Goal: Find specific page/section: Find specific page/section

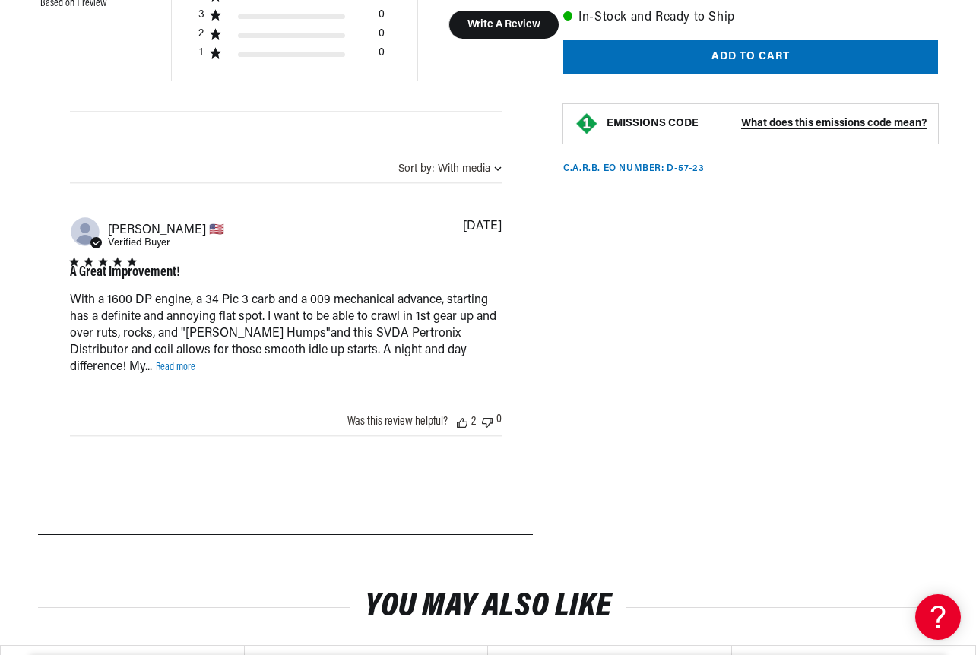
scroll to position [0, 1678]
click at [195, 364] on link "Read more" at bounding box center [176, 367] width 40 height 11
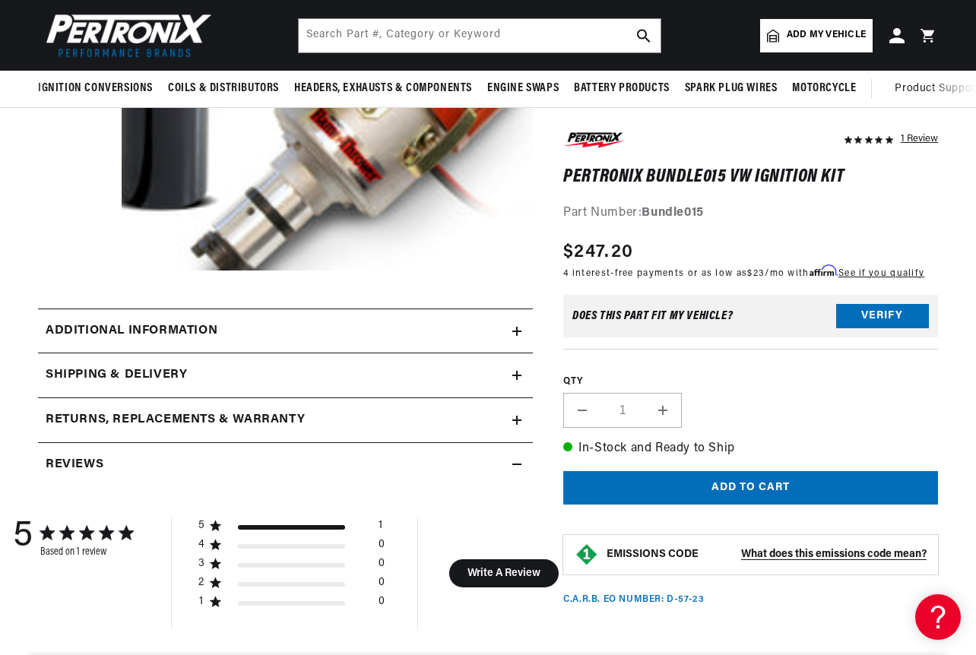
scroll to position [0, 0]
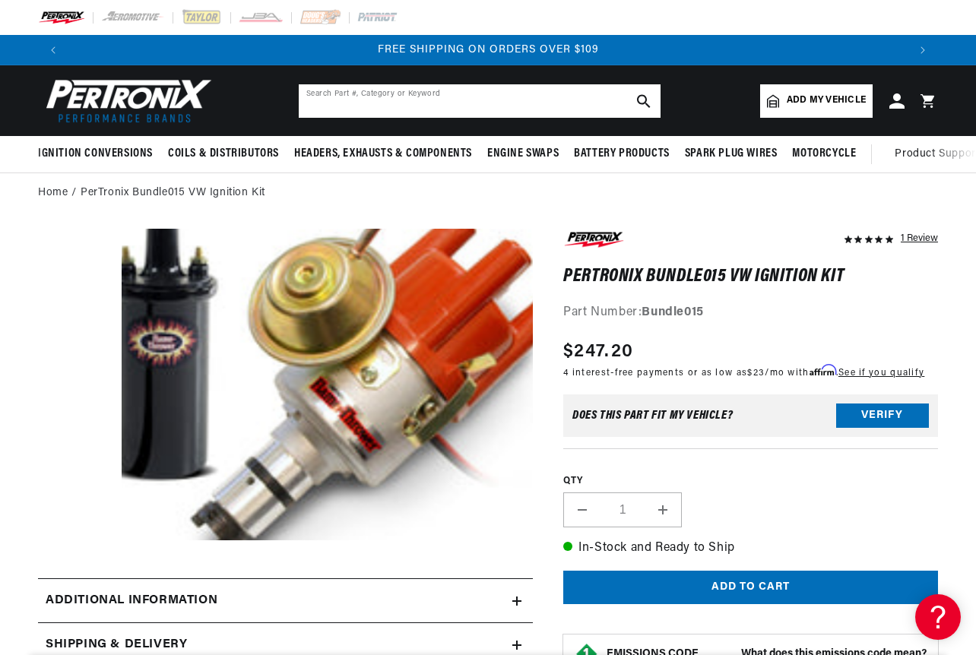
click at [504, 100] on input "text" at bounding box center [480, 100] width 362 height 33
type input "kombi"
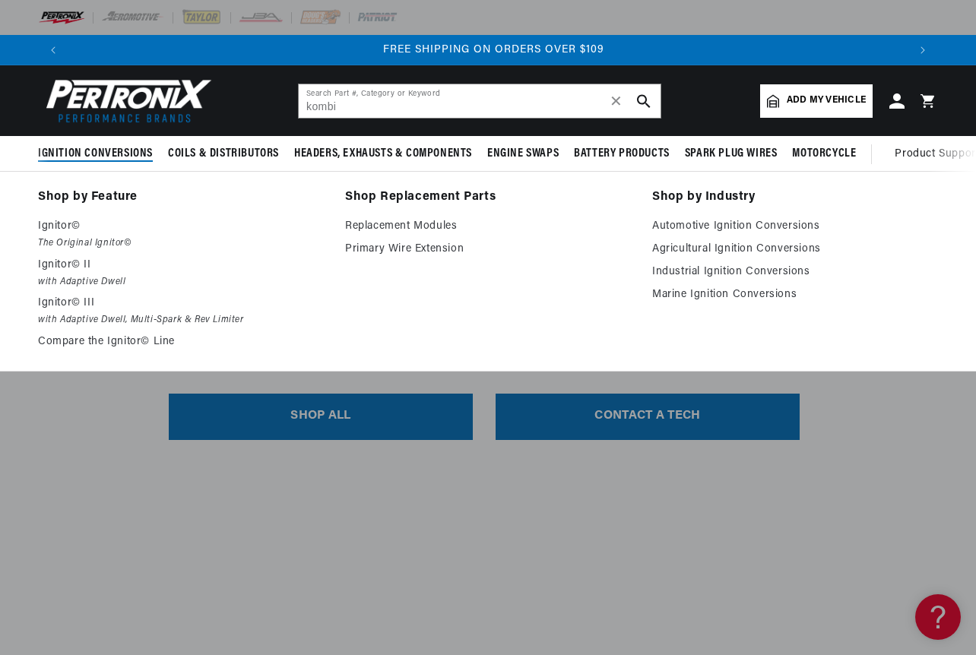
scroll to position [0, 1678]
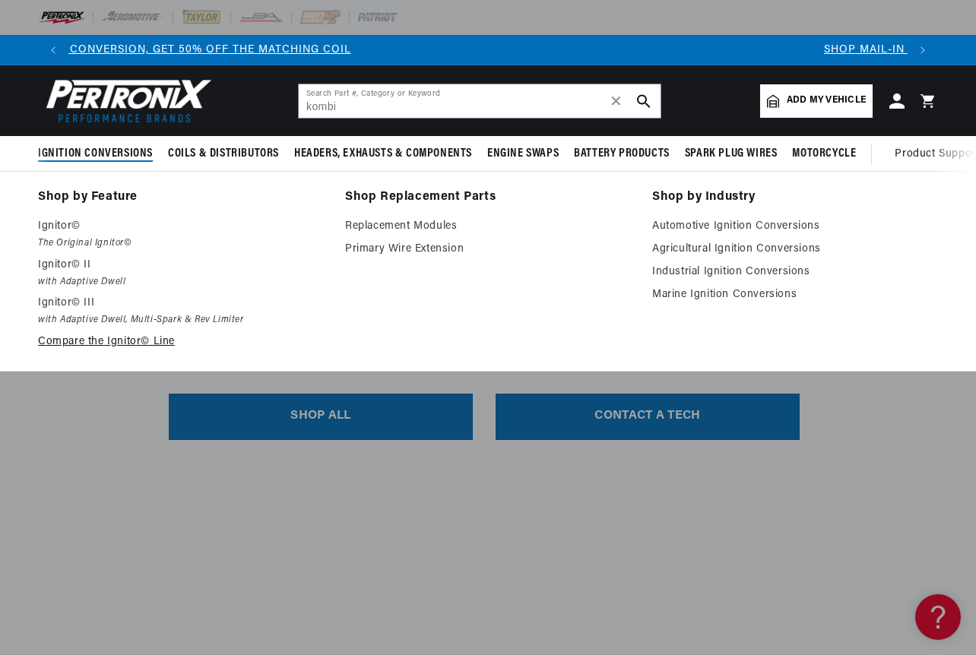
click at [105, 349] on link "Compare the Ignitor© Line" at bounding box center [181, 342] width 286 height 18
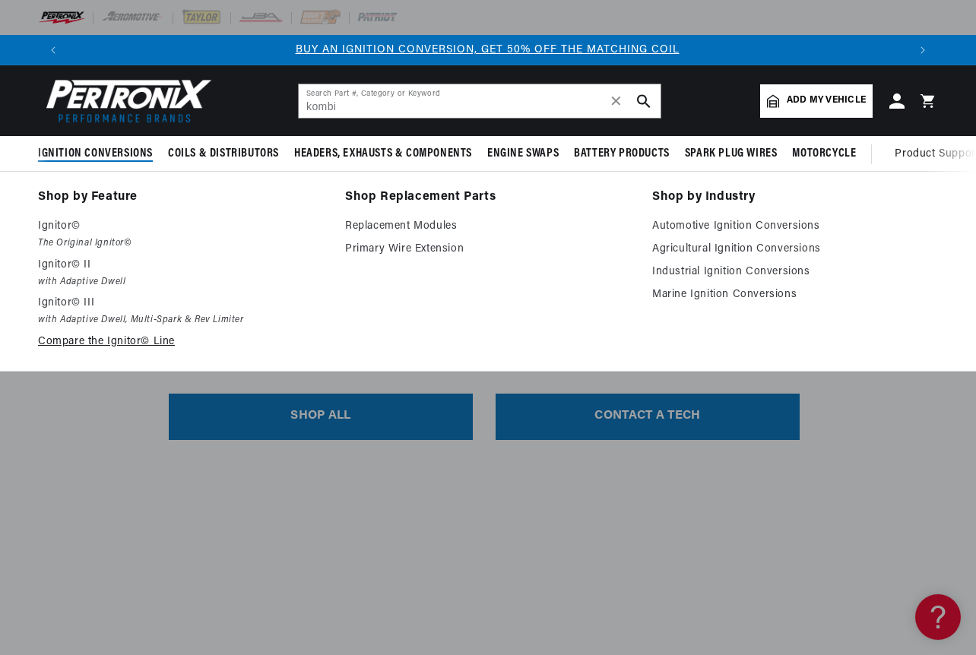
scroll to position [0, 0]
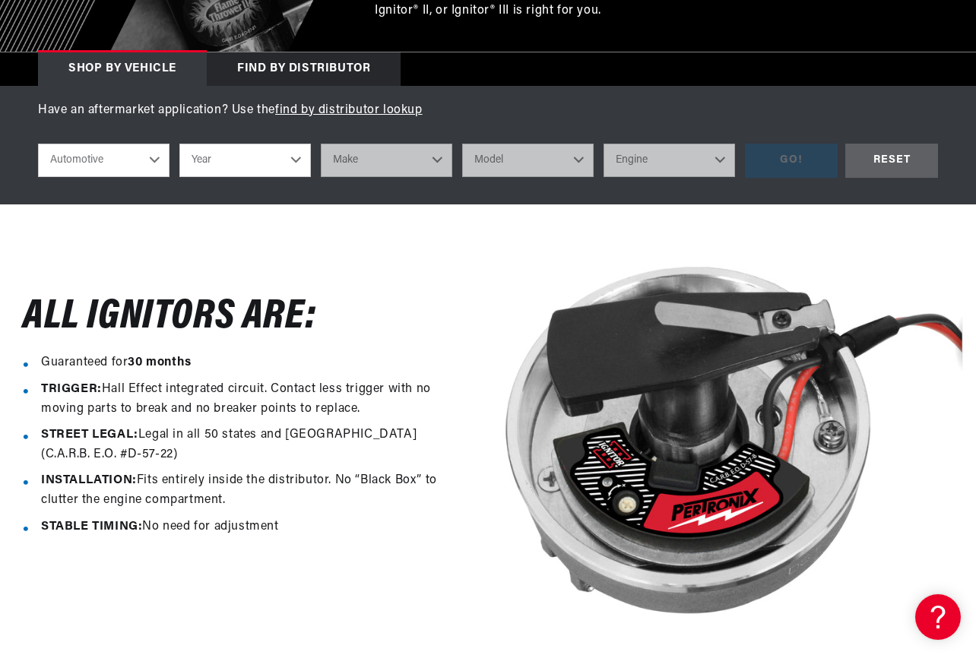
click at [133, 162] on select "Automotive Agricultural Industrial Marine Motorcycle" at bounding box center [103, 160] width 131 height 33
click at [38, 145] on select "Automotive Agricultural Industrial Marine Motorcycle" at bounding box center [103, 160] width 131 height 33
click at [265, 161] on select "Year 2022 2021 2020 2019 2018 2017 2016 2015 2014 2013 2012 2011 2010 2009 2008…" at bounding box center [244, 160] width 131 height 33
select select "1976"
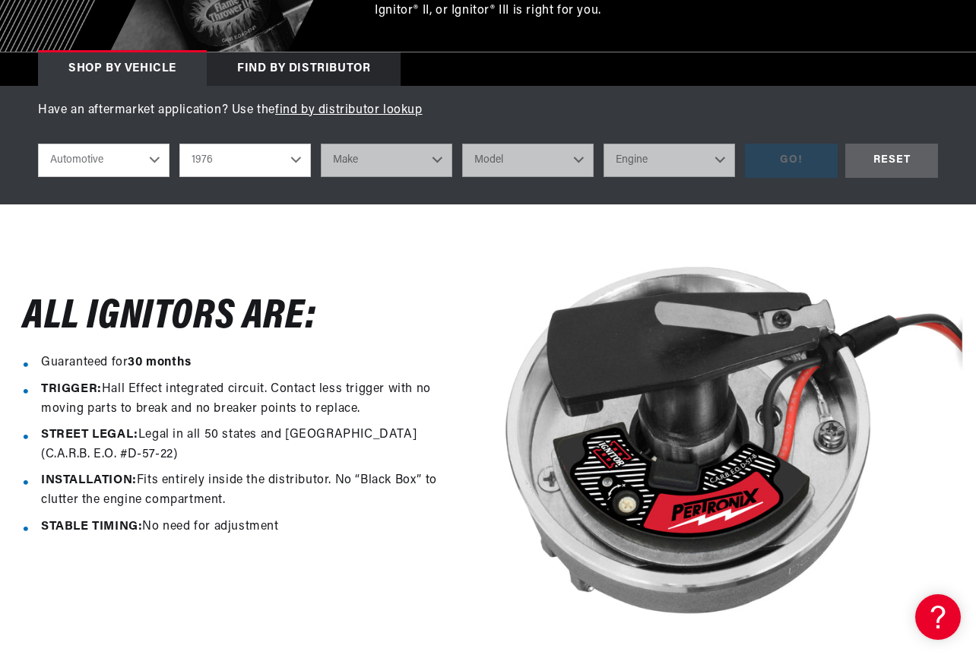
click at [179, 145] on select "Year 2022 2021 2020 2019 2018 2017 2016 2015 2014 2013 2012 2011 2010 2009 2008…" at bounding box center [244, 160] width 131 height 33
select select "1976"
click at [385, 157] on select "Make" at bounding box center [386, 160] width 131 height 33
select select "Volkswagen"
click at [321, 145] on select "Make Alfa Romeo American Motors Audi Avanti BMW Buick Cadillac Checker Chevrole…" at bounding box center [386, 160] width 131 height 33
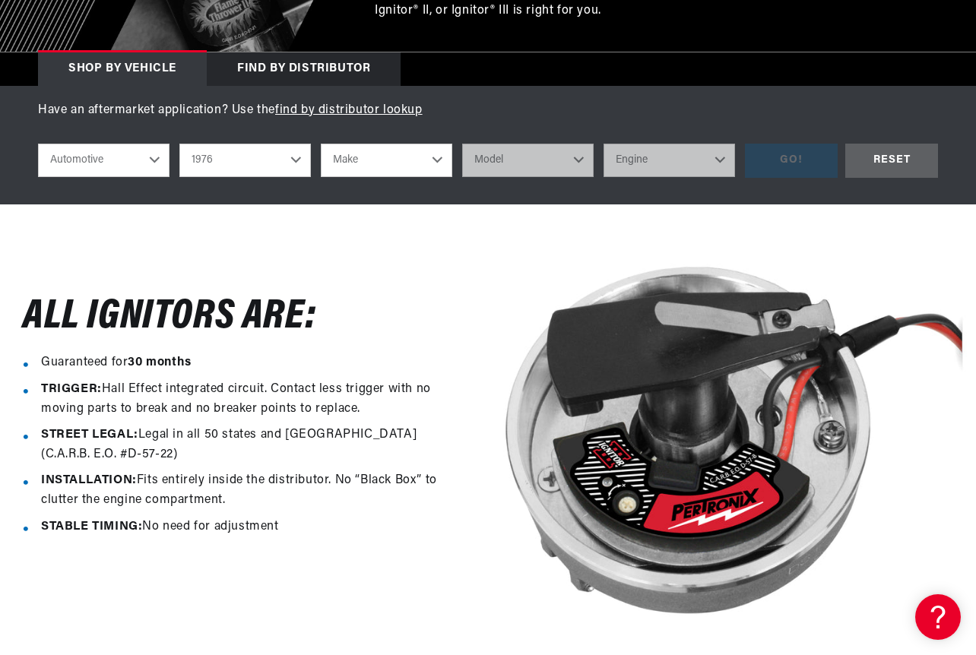
select select "Volkswagen"
click at [545, 160] on select "Model" at bounding box center [527, 160] width 131 height 33
select select "Beetle"
click at [462, 145] on select "Model Beetle Dasher Rabbit Scirocco Super Beetle" at bounding box center [527, 160] width 131 height 33
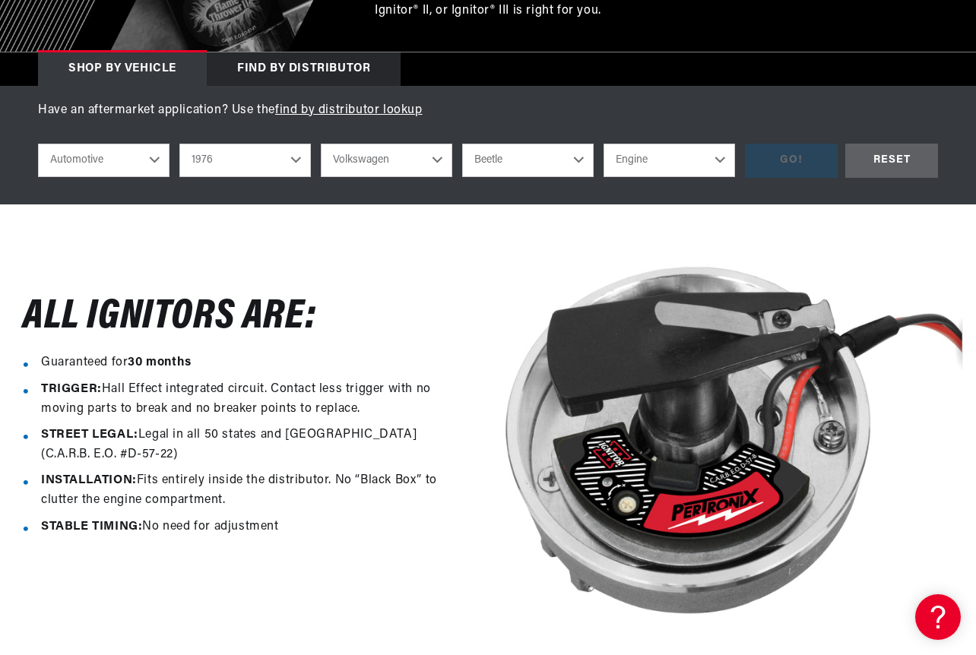
click at [678, 162] on select "Engine 1.5L 1.6L 4" at bounding box center [668, 160] width 131 height 33
click at [486, 148] on select "Beetle Dasher Rabbit Scirocco Super Beetle" at bounding box center [527, 160] width 131 height 33
click at [662, 166] on select "Engine 1.5L 1.6L 4" at bounding box center [668, 160] width 131 height 33
click at [507, 165] on select "Beetle Dasher Rabbit Scirocco Super Beetle" at bounding box center [527, 160] width 131 height 33
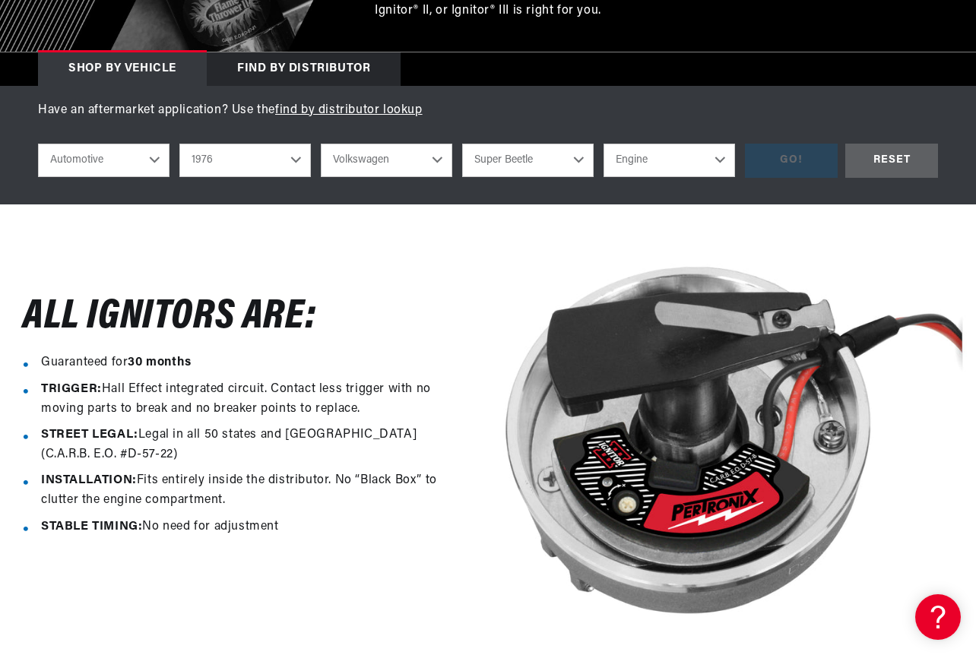
click at [462, 145] on select "Beetle Dasher Rabbit Scirocco Super Beetle" at bounding box center [527, 160] width 131 height 33
click at [680, 164] on select "Engine 1.5L 1.6L 4" at bounding box center [668, 160] width 131 height 33
click at [550, 157] on select "Beetle Dasher Rabbit Scirocco Super Beetle" at bounding box center [527, 160] width 131 height 33
click at [462, 145] on select "Beetle Dasher Rabbit Scirocco Super Beetle" at bounding box center [527, 160] width 131 height 33
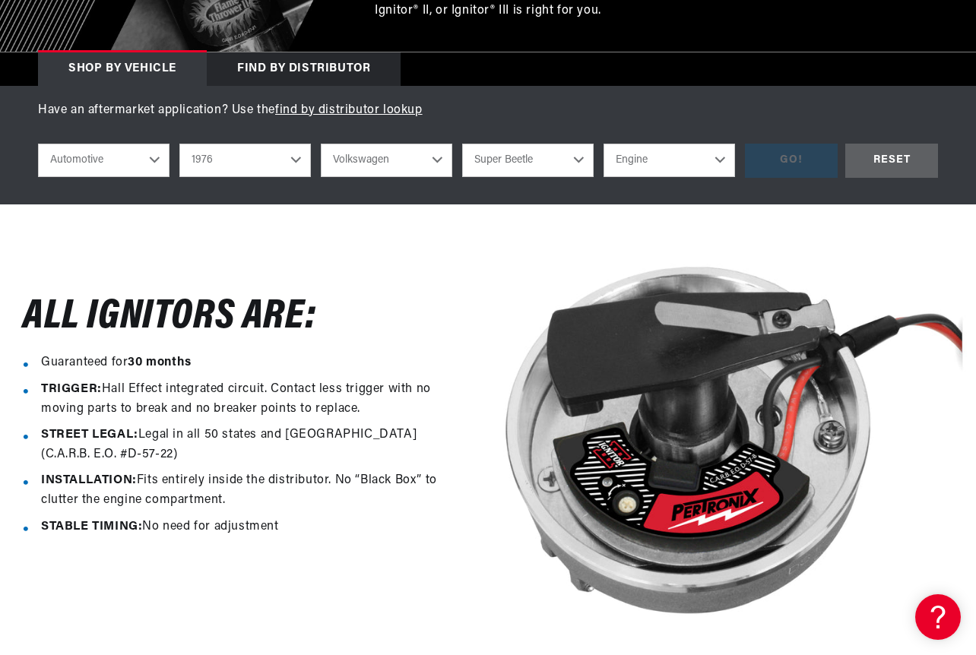
select select "Beetle"
click at [664, 162] on select "Engine 1.5L 1.6L 4" at bounding box center [668, 160] width 131 height 33
select select "4"
click at [603, 145] on select "Engine 1.5L 1.6L 4" at bounding box center [668, 160] width 131 height 33
select select "4"
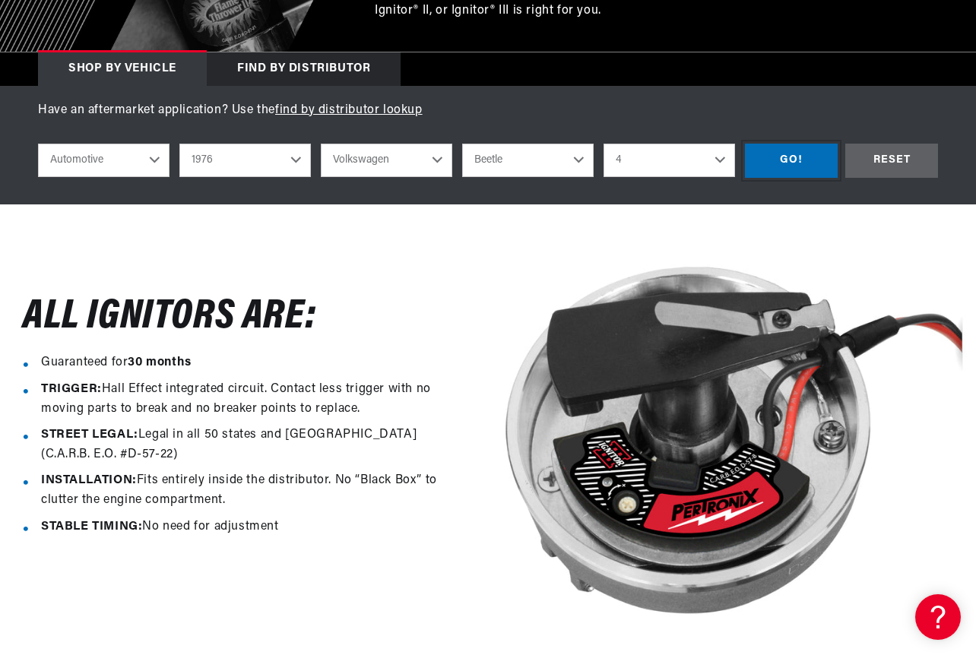
click at [785, 166] on div "GO!" at bounding box center [791, 161] width 93 height 34
